Goal: Find specific page/section: Find specific page/section

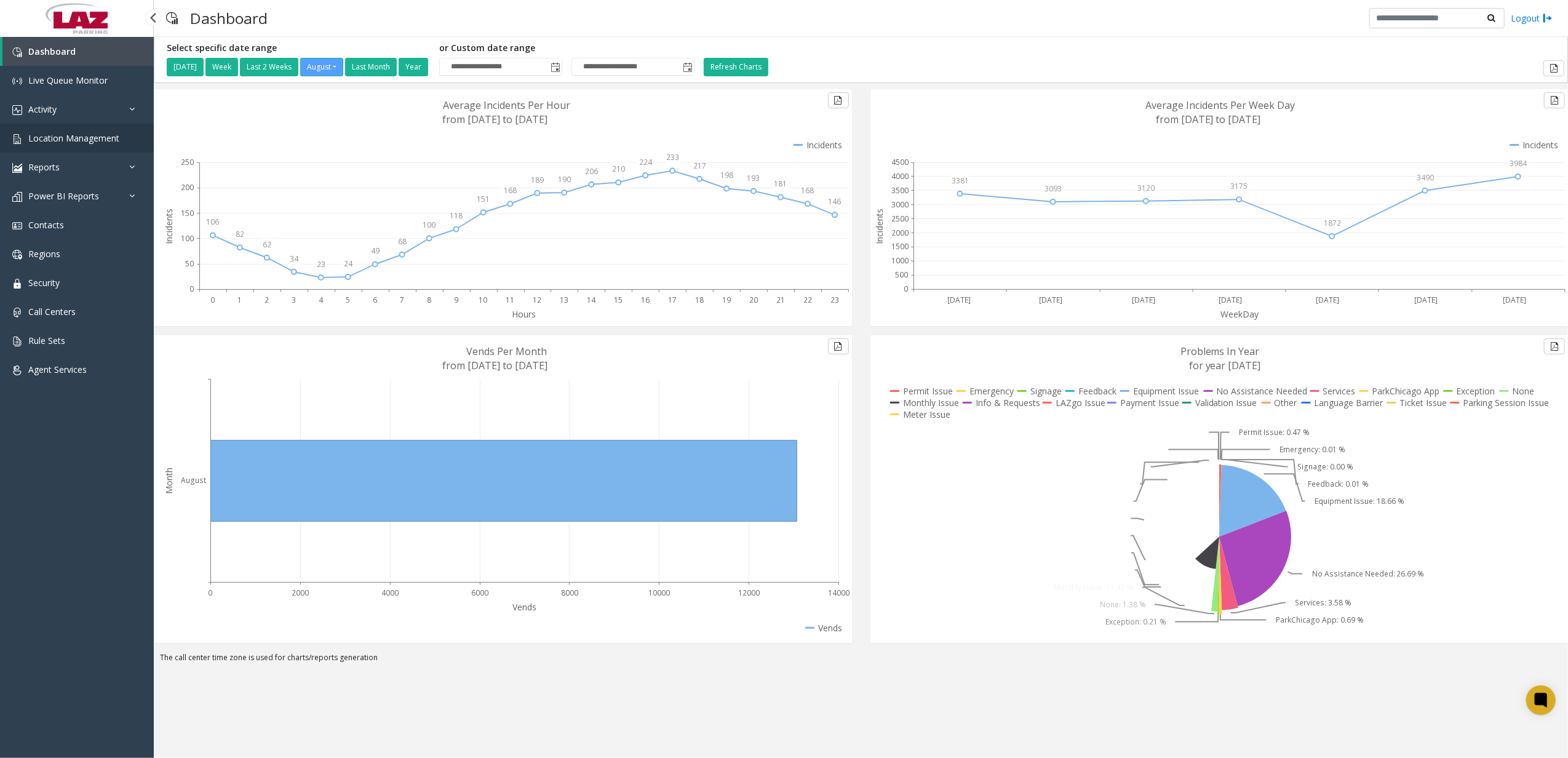
click at [148, 128] on link "Location Management" at bounding box center [77, 138] width 154 height 29
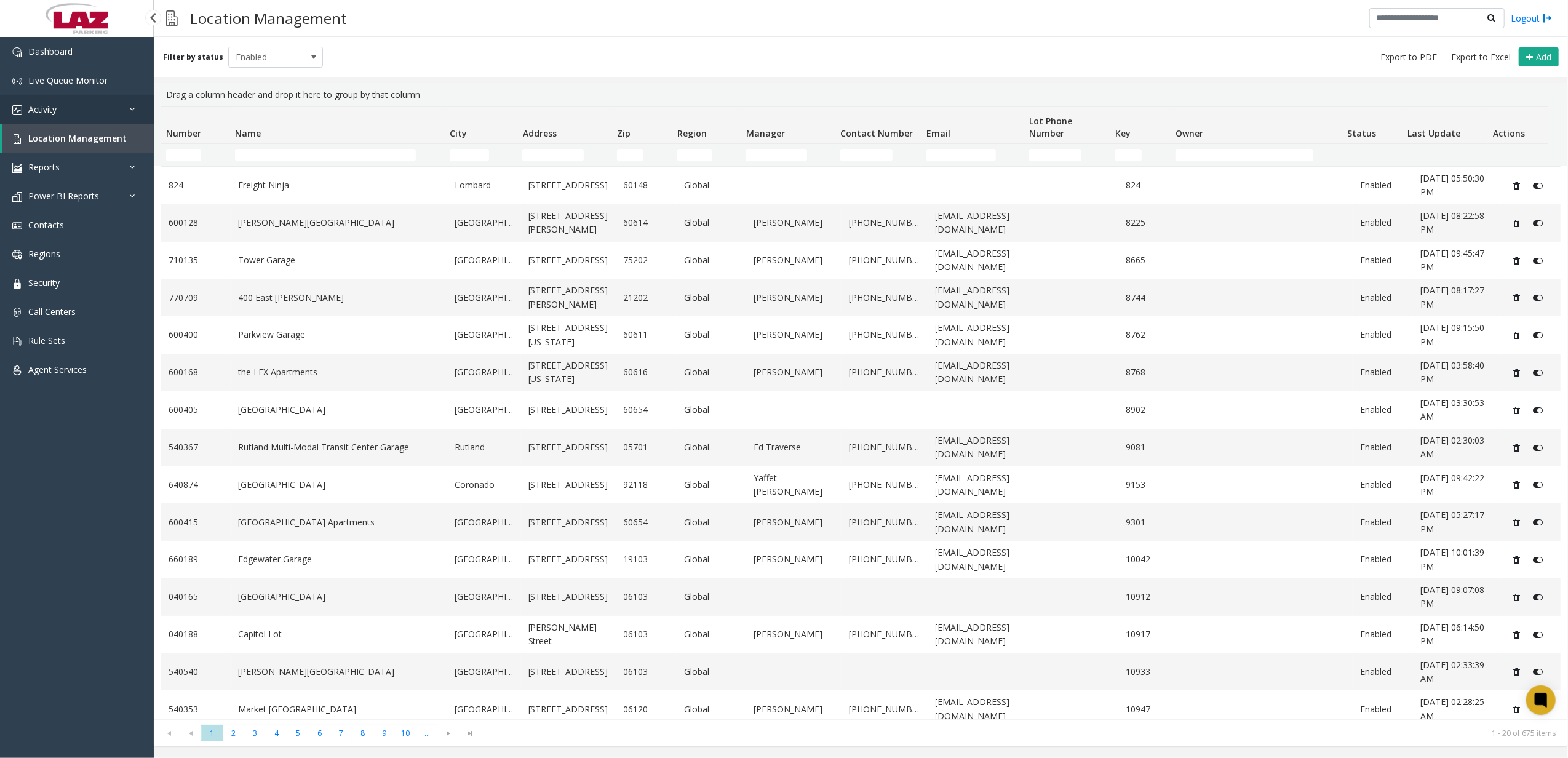
click at [131, 114] on link "Activity" at bounding box center [77, 109] width 154 height 29
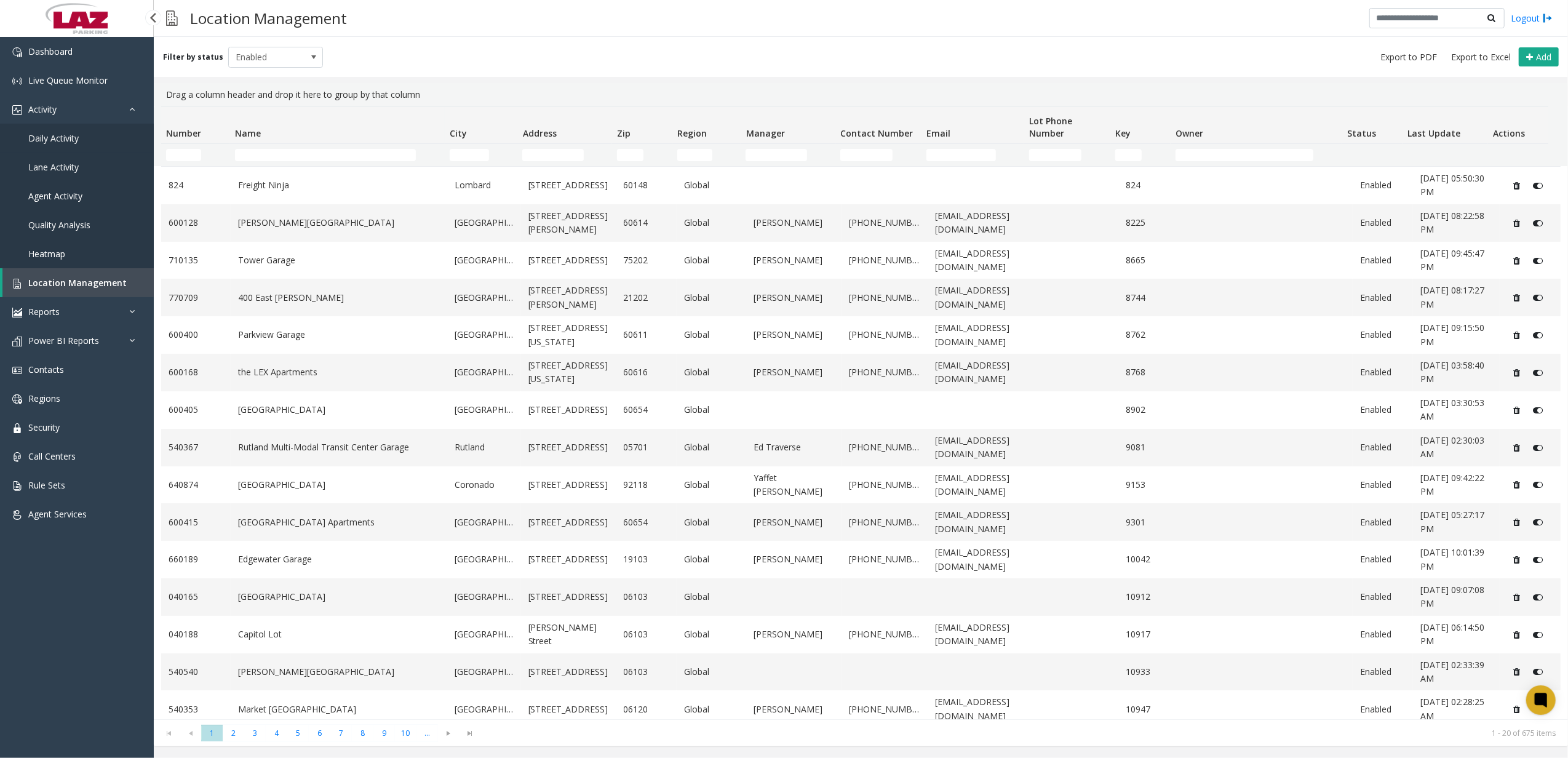
click at [93, 135] on link "Daily Activity" at bounding box center [77, 138] width 154 height 29
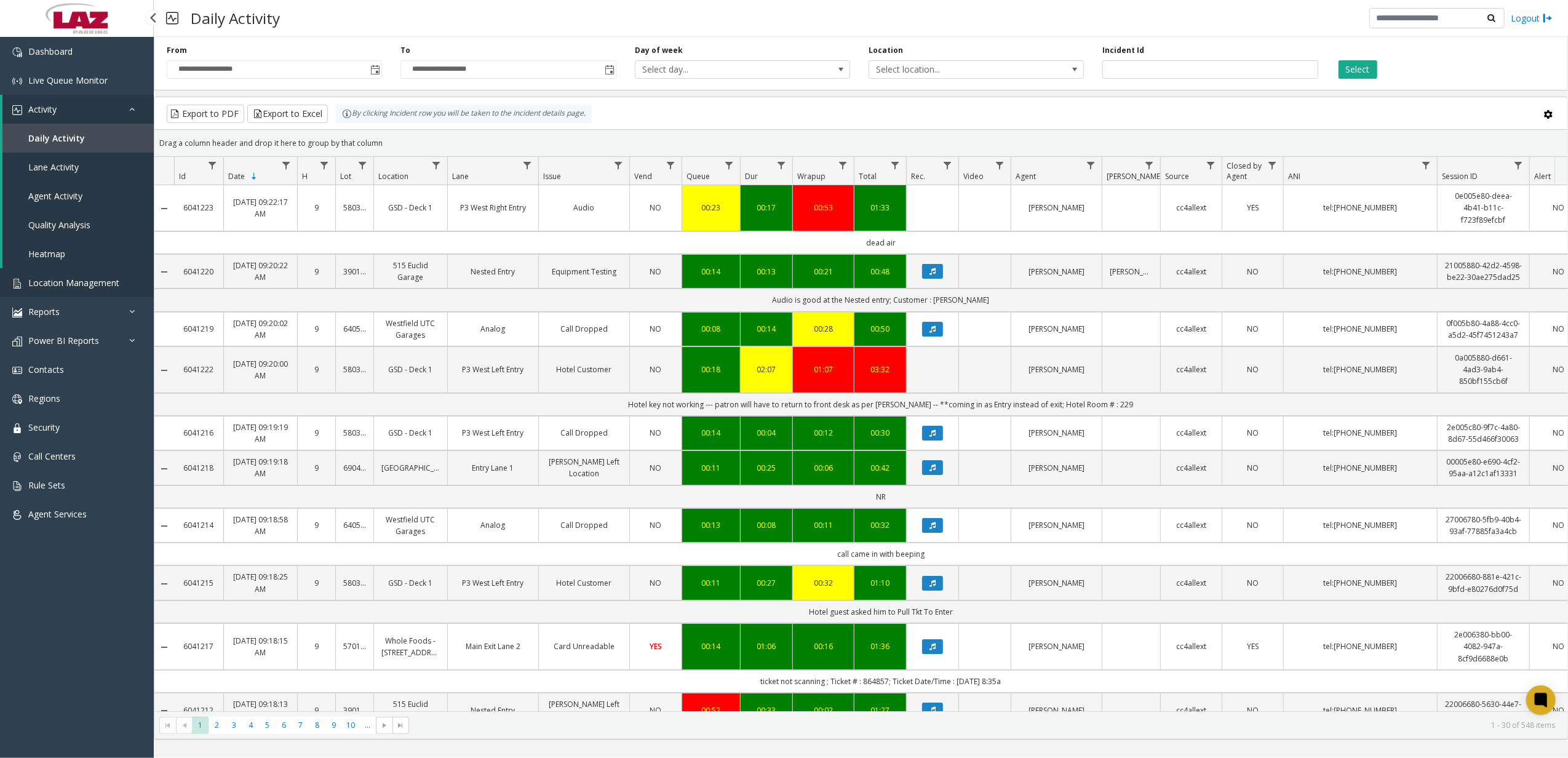
drag, startPoint x: 70, startPoint y: 275, endPoint x: 124, endPoint y: 220, distance: 77.1
click at [70, 275] on link "Location Management" at bounding box center [77, 283] width 154 height 29
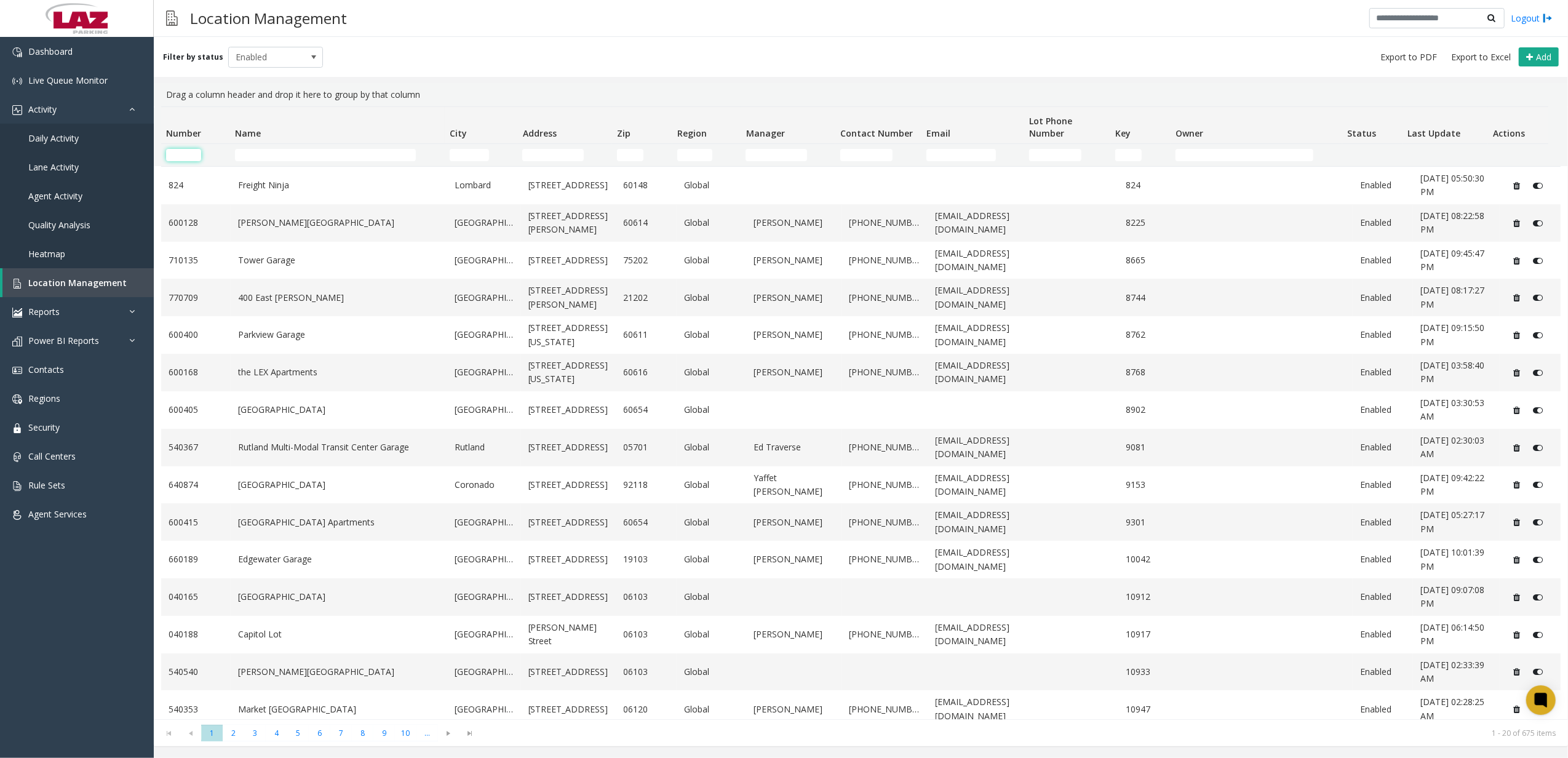
click at [177, 151] on input "Number Filter" at bounding box center [183, 154] width 35 height 12
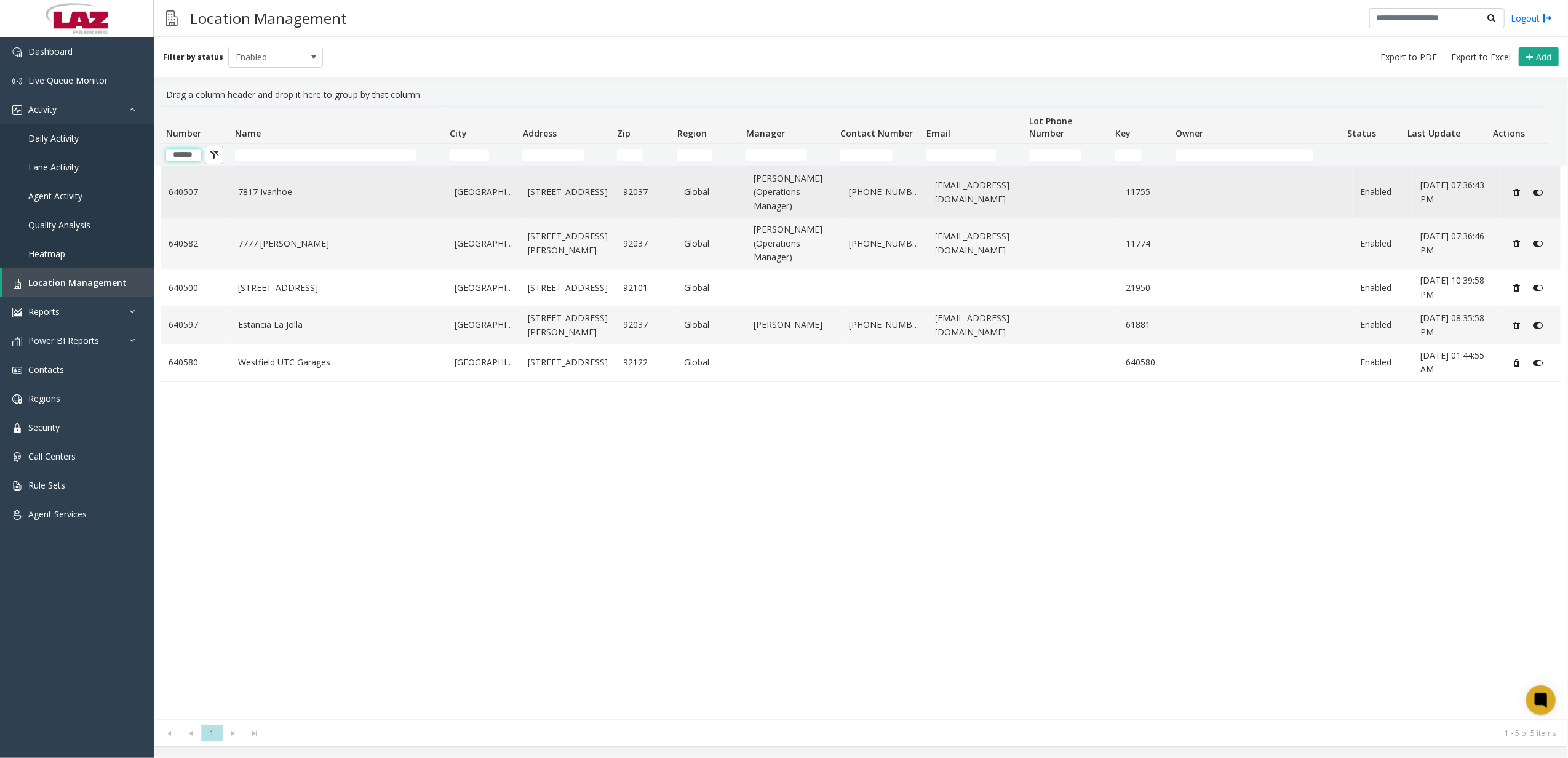
scroll to position [0, 1]
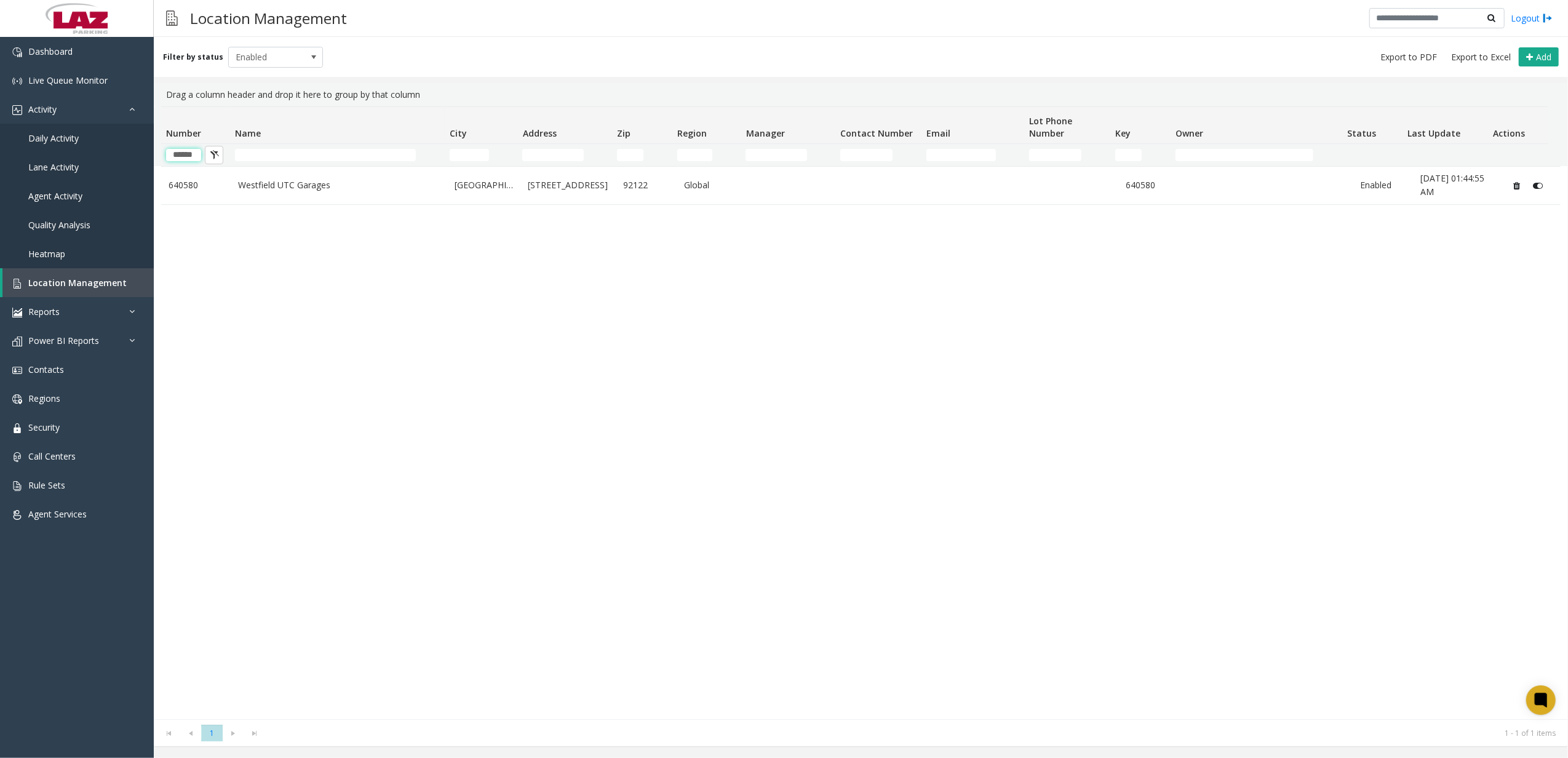
type input "******"
click at [48, 283] on span "Location Management" at bounding box center [78, 283] width 99 height 12
click at [78, 134] on span "Daily Activity" at bounding box center [53, 138] width 51 height 12
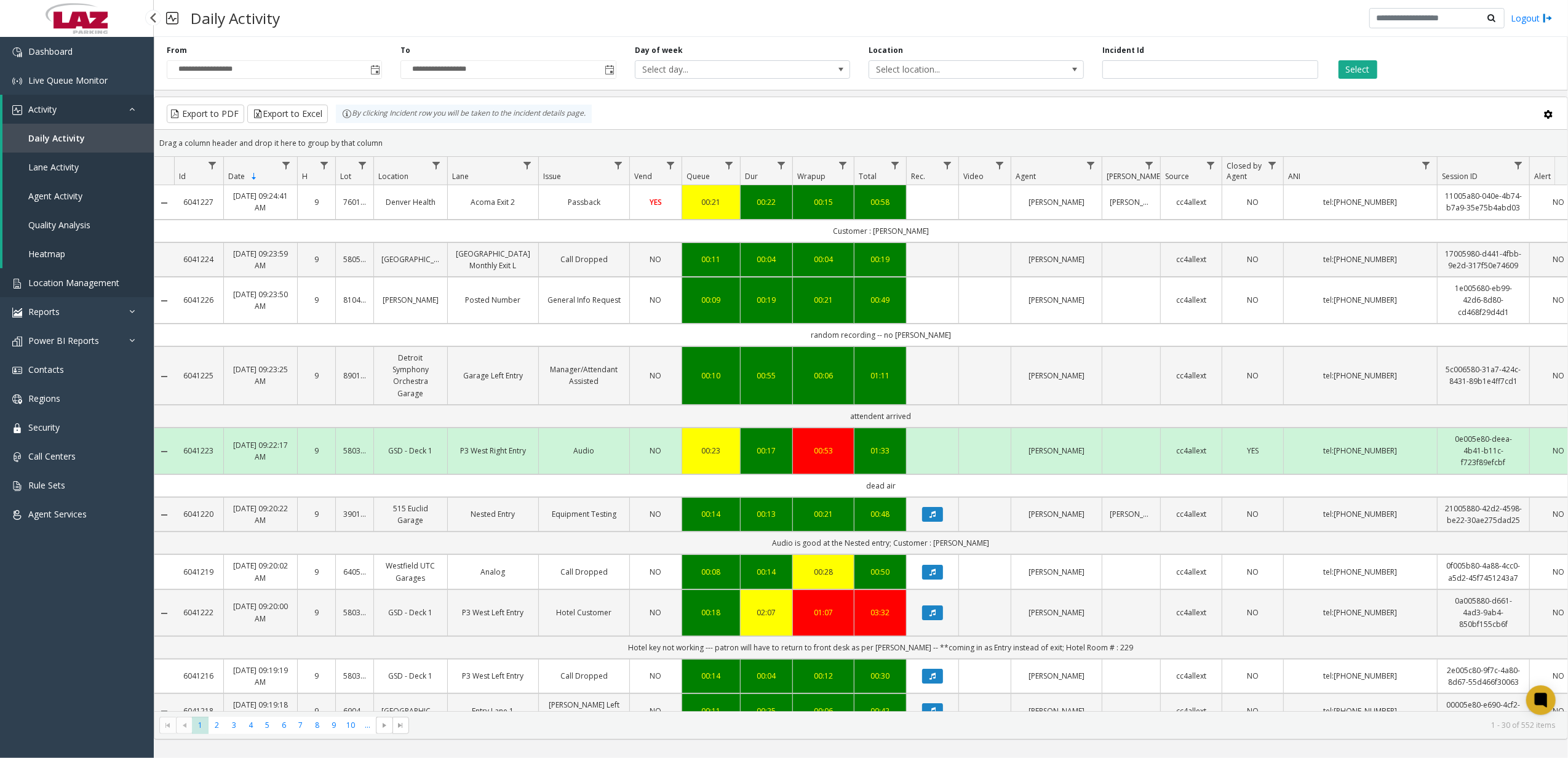
click at [87, 281] on span "Location Management" at bounding box center [74, 283] width 91 height 12
